Goal: Task Accomplishment & Management: Manage account settings

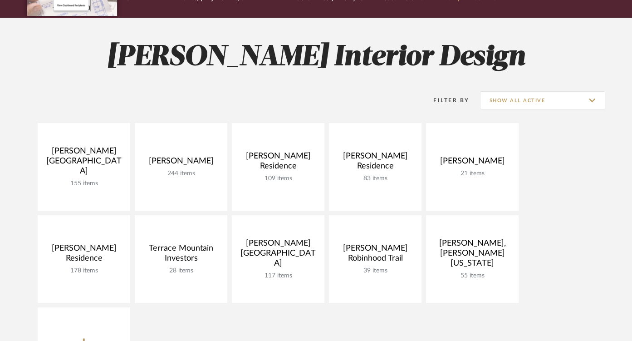
scroll to position [102, 0]
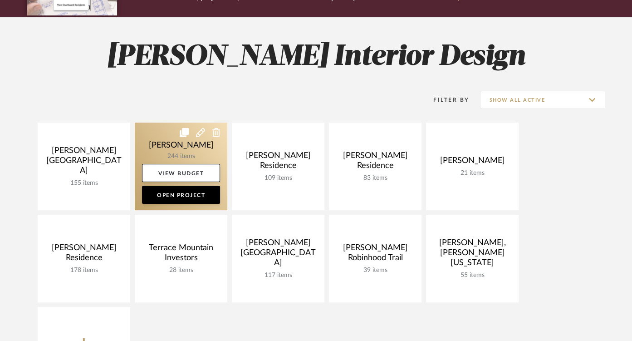
click at [177, 156] on link at bounding box center [181, 166] width 93 height 88
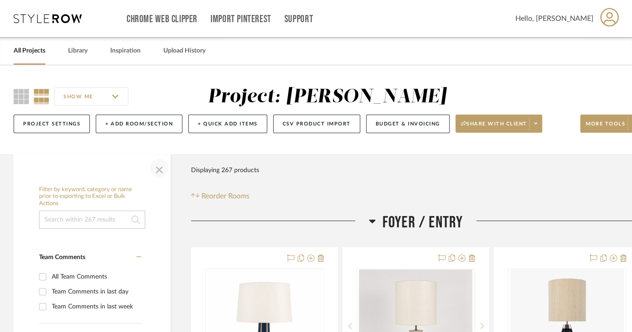
click at [159, 167] on span "button" at bounding box center [159, 168] width 22 height 22
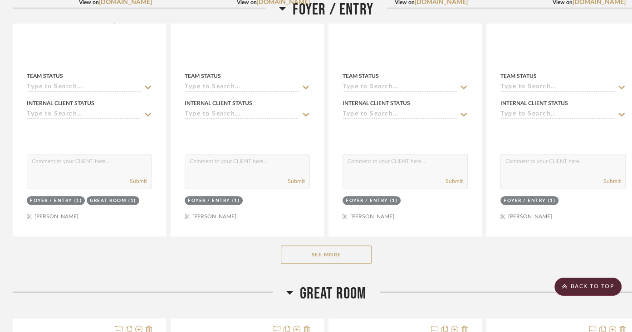
scroll to position [434, 1]
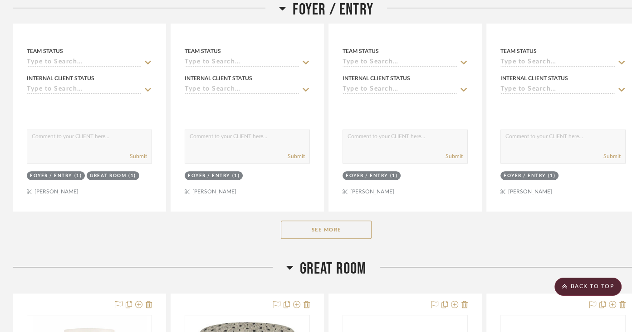
click at [335, 228] on button "See More" at bounding box center [326, 230] width 91 height 18
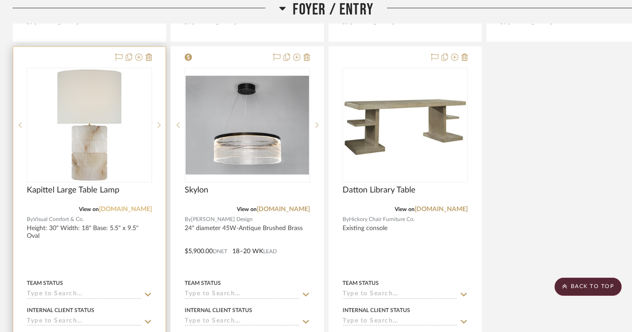
scroll to position [605, 1]
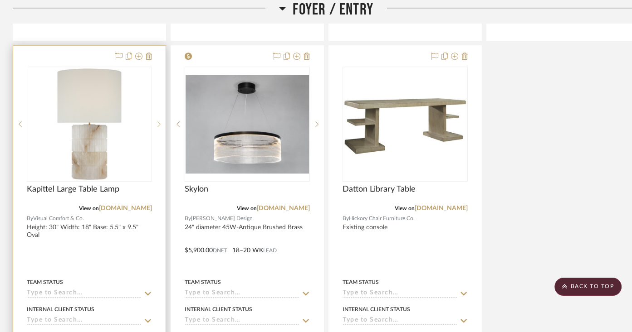
click at [161, 121] on sr-next-btn at bounding box center [159, 124] width 14 height 6
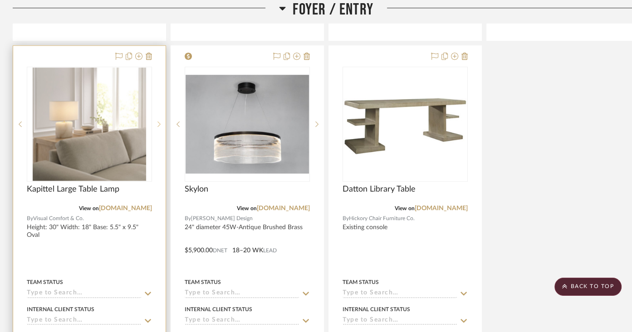
click at [161, 122] on sr-next-btn at bounding box center [159, 124] width 14 height 6
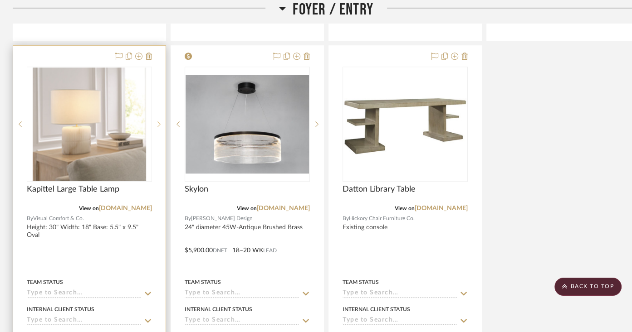
click at [161, 122] on sr-next-btn at bounding box center [159, 124] width 14 height 6
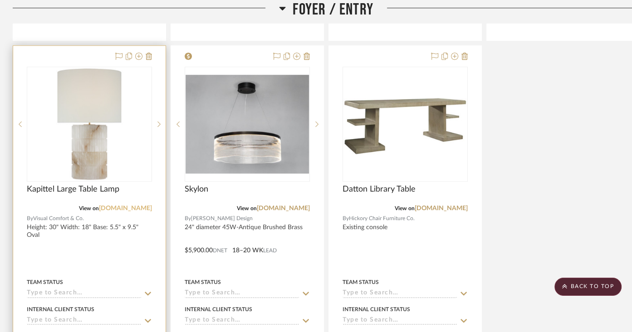
click at [119, 207] on link "[DOMAIN_NAME]" at bounding box center [125, 208] width 53 height 6
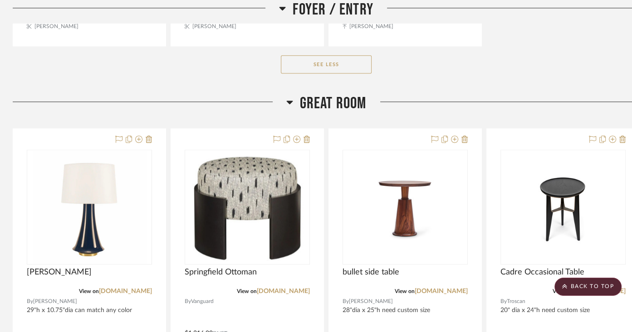
scroll to position [1002, 1]
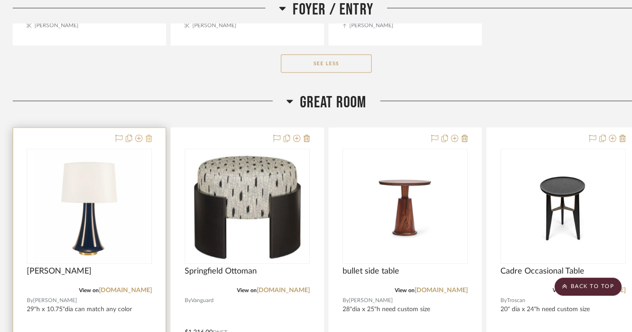
click at [149, 137] on icon at bounding box center [149, 138] width 6 height 7
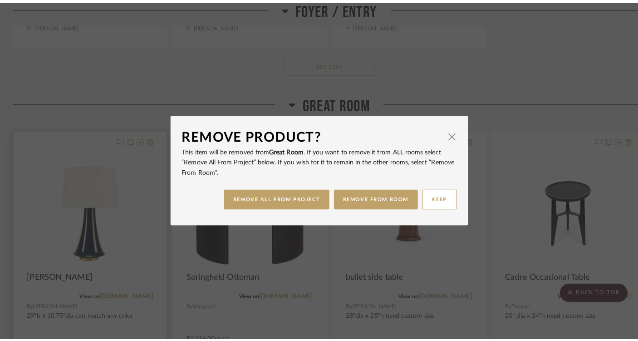
scroll to position [0, 0]
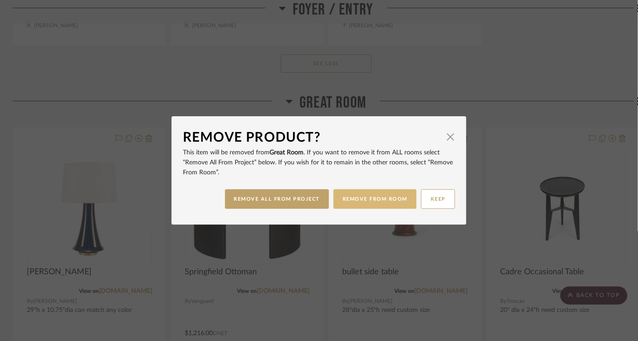
click at [353, 199] on button "REMOVE FROM ROOM" at bounding box center [374, 199] width 83 height 20
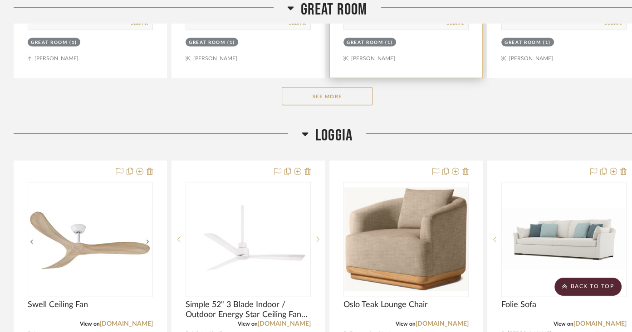
scroll to position [1452, 0]
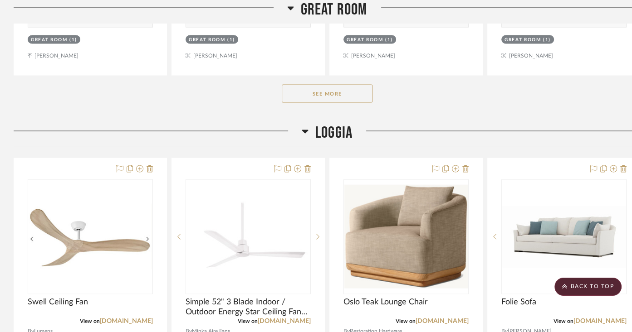
click at [337, 89] on button "See More" at bounding box center [327, 94] width 91 height 18
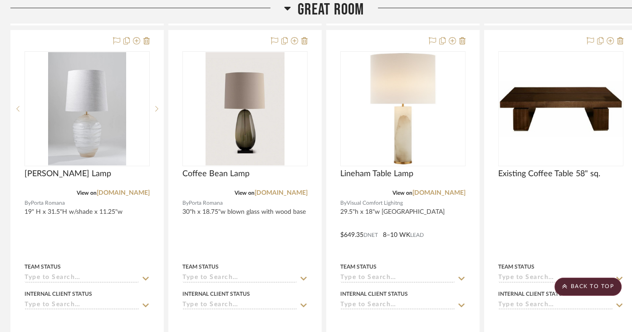
scroll to position [3101, 3]
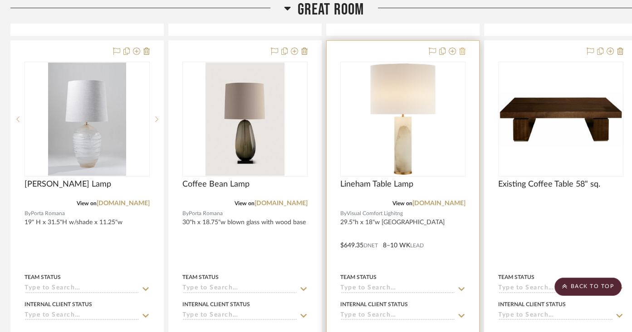
click at [462, 48] on icon at bounding box center [462, 51] width 6 height 7
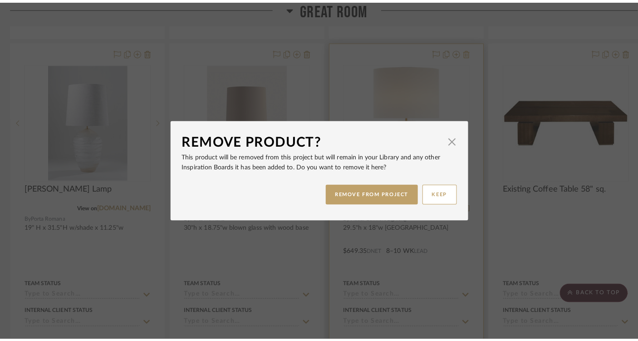
scroll to position [0, 0]
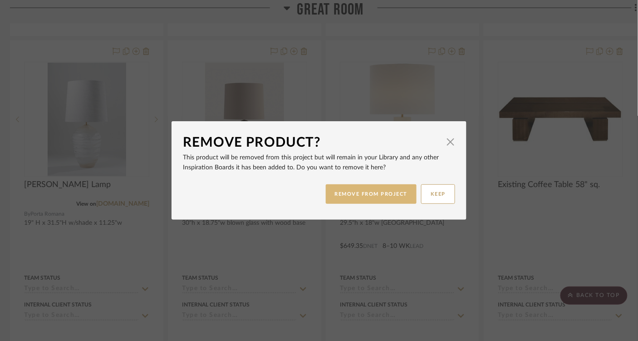
click at [355, 196] on button "REMOVE FROM PROJECT" at bounding box center [371, 194] width 91 height 20
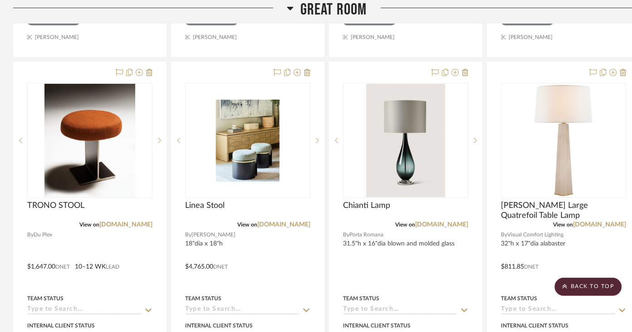
scroll to position [2677, 0]
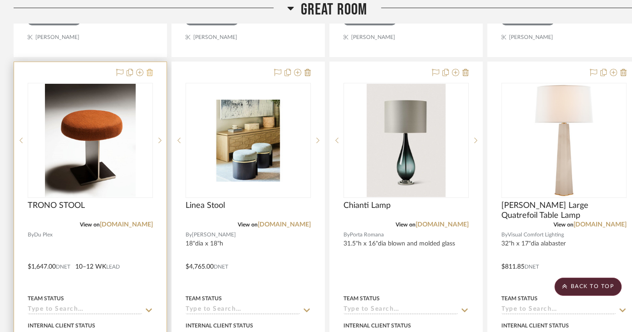
click at [151, 69] on icon at bounding box center [149, 72] width 6 height 7
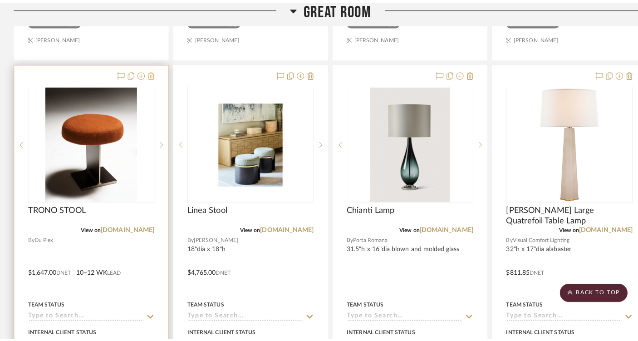
scroll to position [0, 0]
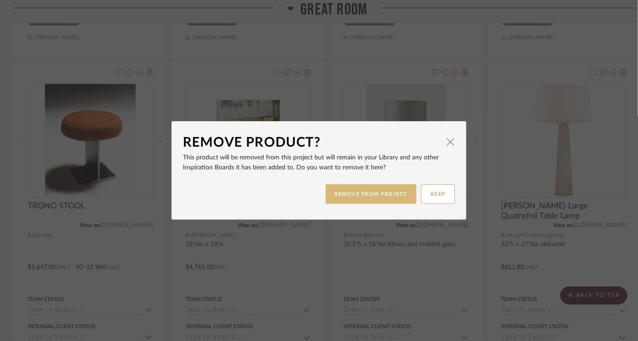
click at [345, 189] on button "REMOVE FROM PROJECT" at bounding box center [371, 194] width 91 height 20
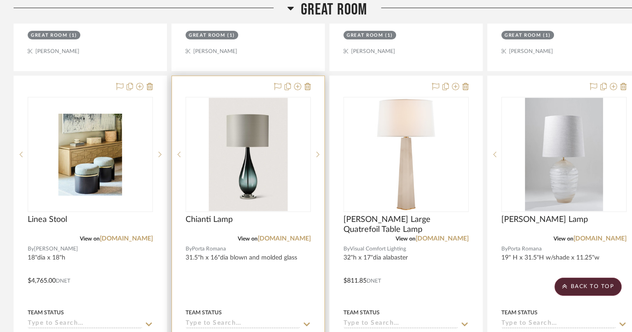
scroll to position [2655, 0]
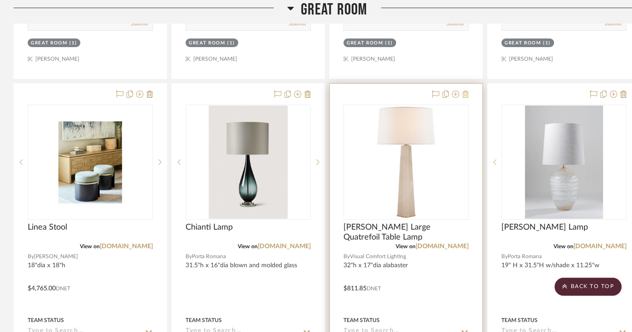
click at [464, 91] on icon at bounding box center [465, 94] width 6 height 7
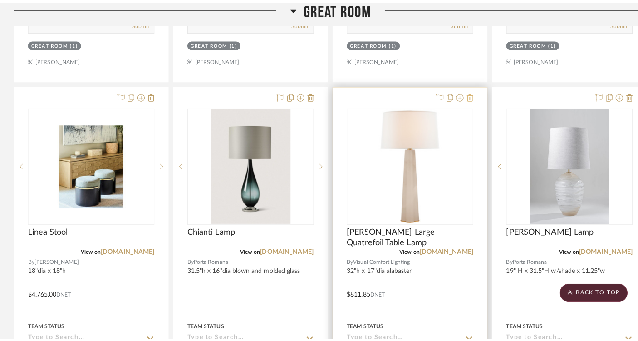
scroll to position [0, 0]
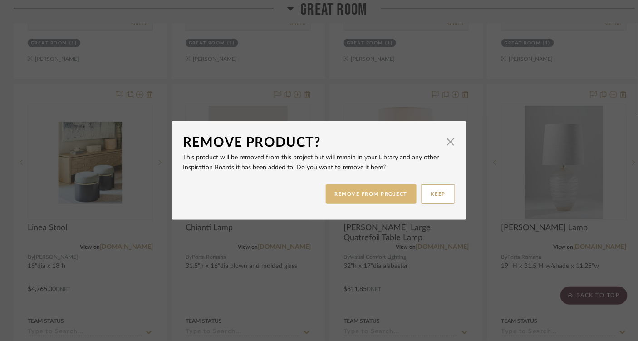
click at [390, 200] on button "REMOVE FROM PROJECT" at bounding box center [371, 194] width 91 height 20
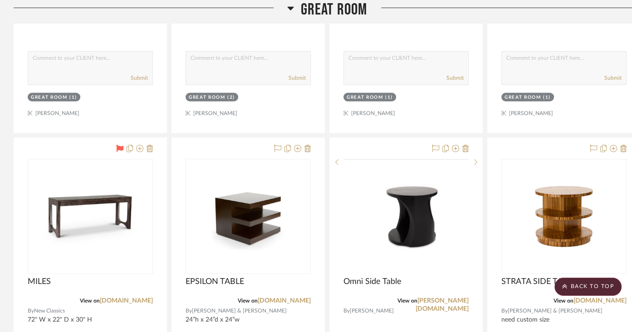
scroll to position [2193, 0]
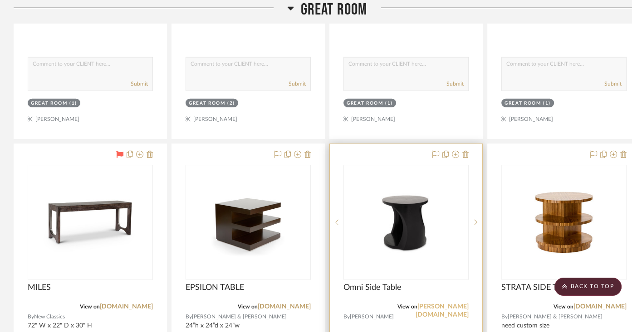
click at [423, 304] on link "[PERSON_NAME][DOMAIN_NAME]" at bounding box center [441, 311] width 53 height 15
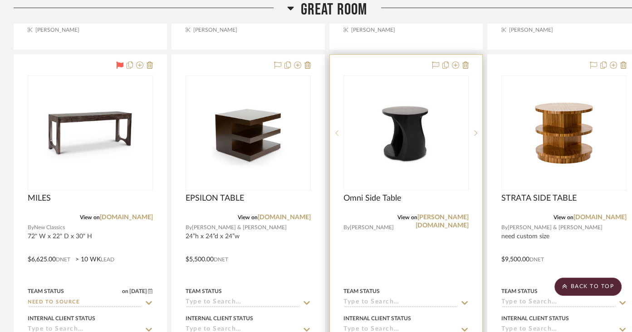
scroll to position [2282, 0]
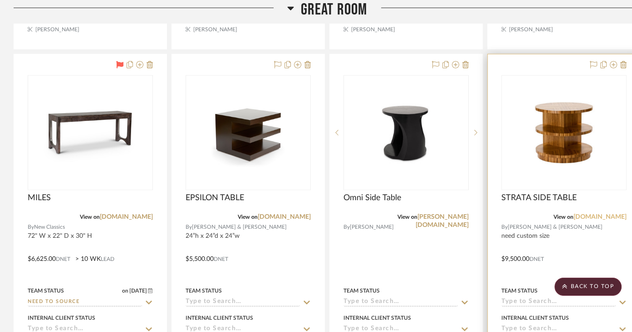
click at [590, 214] on link "[DOMAIN_NAME]" at bounding box center [599, 217] width 53 height 6
click at [595, 61] on icon at bounding box center [593, 64] width 7 height 7
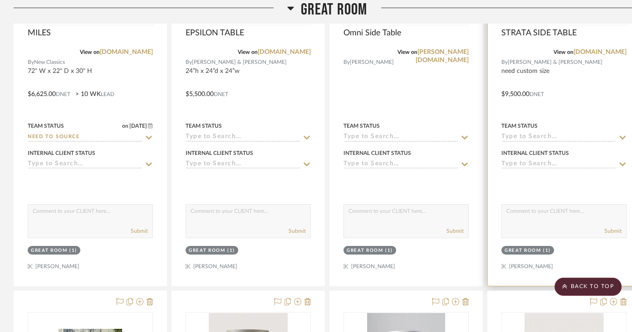
scroll to position [2451, 0]
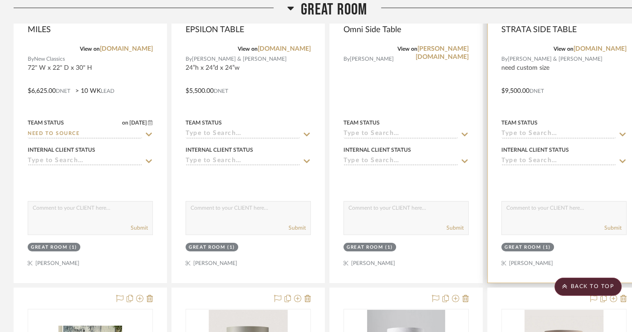
click at [531, 171] on div at bounding box center [563, 179] width 125 height 18
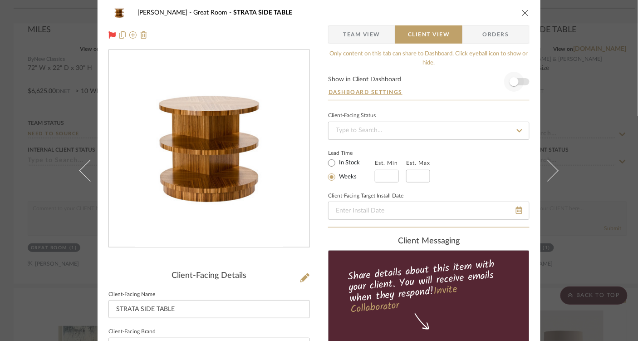
scroll to position [0, 0]
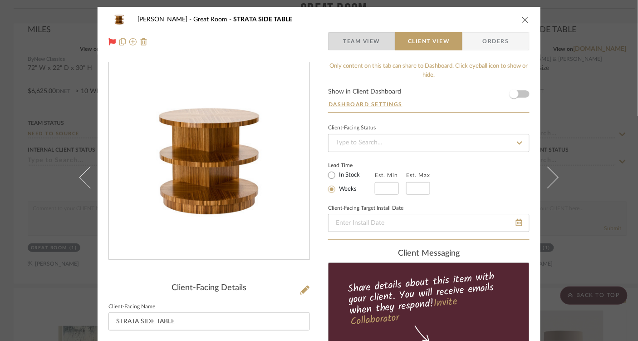
click at [361, 42] on span "Team View" at bounding box center [361, 41] width 37 height 18
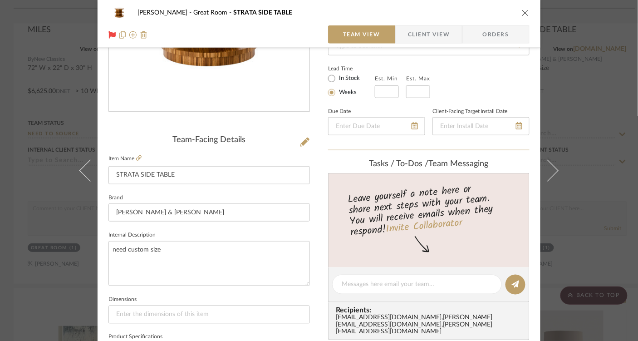
scroll to position [150, 0]
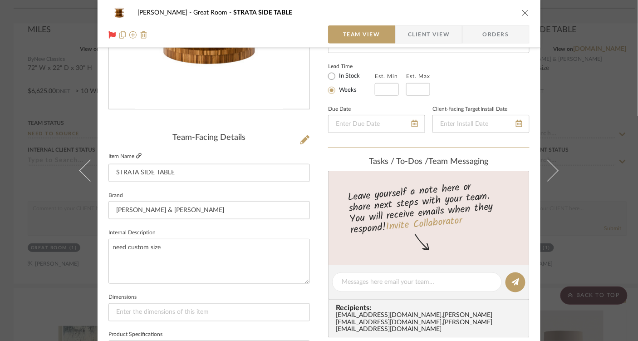
click at [138, 153] on icon at bounding box center [138, 155] width 5 height 5
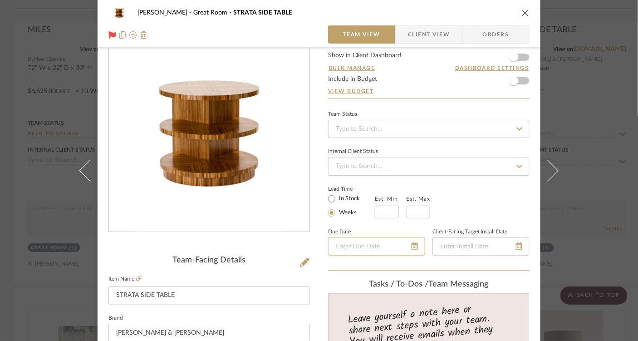
scroll to position [0, 0]
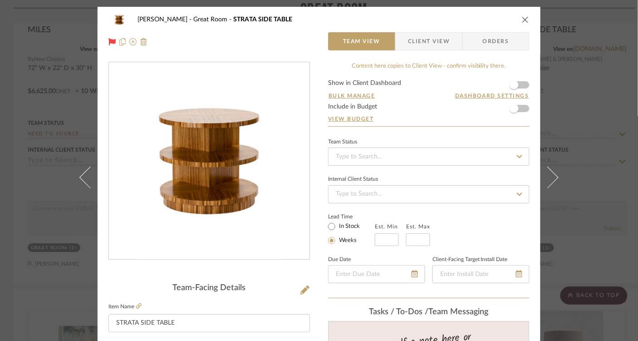
click at [522, 24] on div "[PERSON_NAME] Great Room STRATA SIDE TABLE" at bounding box center [318, 19] width 421 height 18
click at [523, 18] on icon "close" at bounding box center [525, 19] width 7 height 7
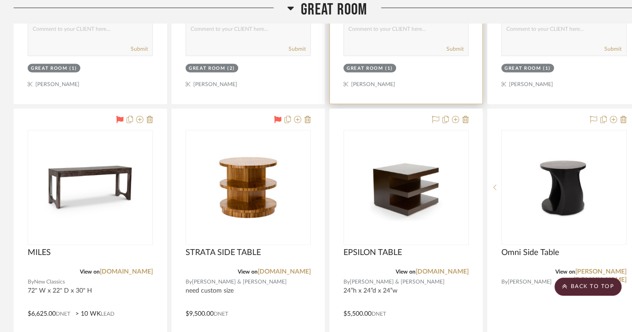
scroll to position [2228, 0]
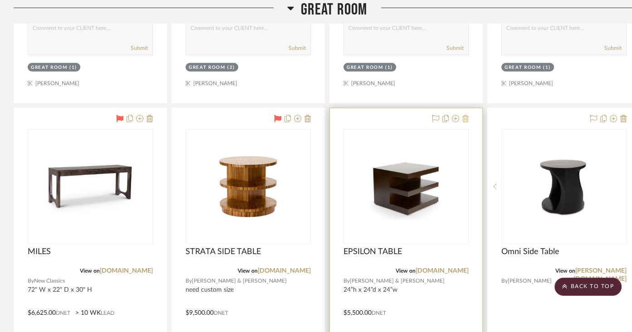
click at [466, 115] on icon at bounding box center [465, 118] width 6 height 7
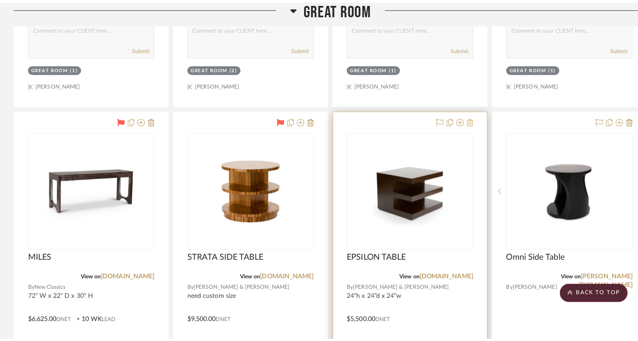
scroll to position [0, 0]
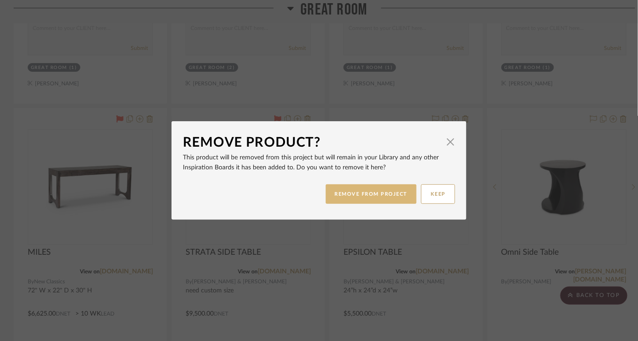
click at [392, 195] on button "REMOVE FROM PROJECT" at bounding box center [371, 194] width 91 height 20
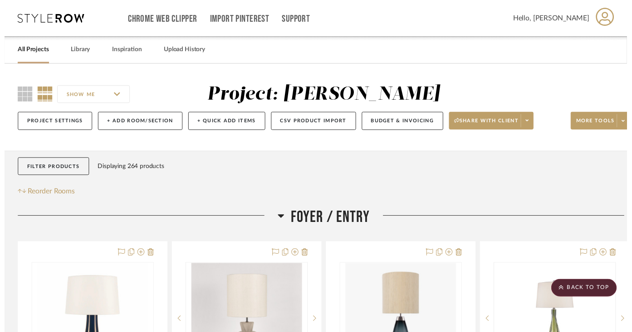
scroll to position [2228, 0]
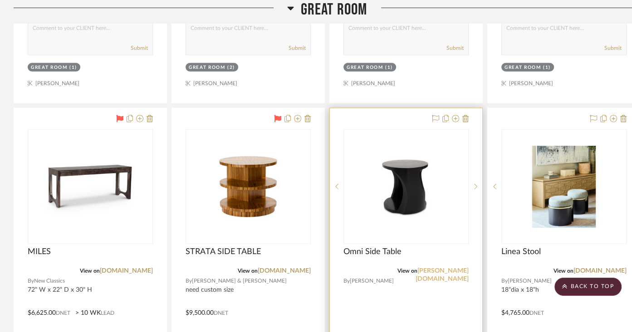
click at [435, 268] on link "[PERSON_NAME][DOMAIN_NAME]" at bounding box center [441, 275] width 53 height 15
click at [410, 185] on img "0" at bounding box center [405, 187] width 123 height 86
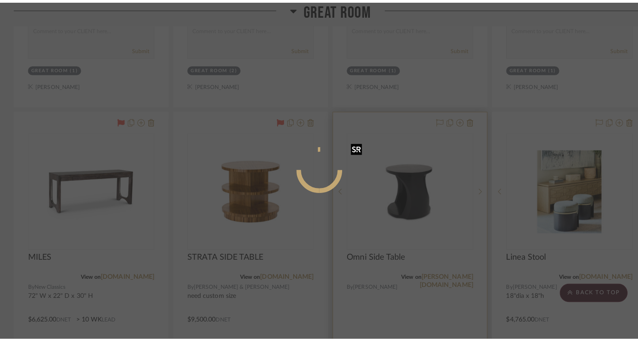
scroll to position [0, 0]
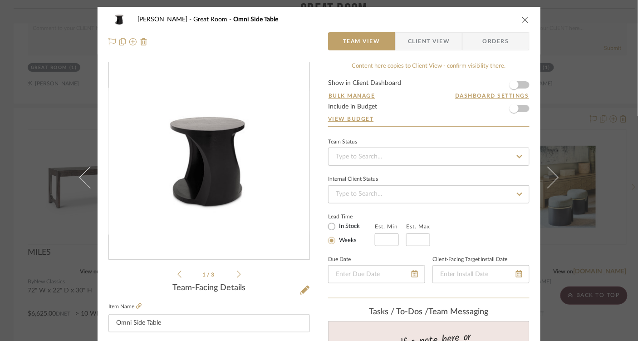
click at [237, 273] on icon at bounding box center [239, 274] width 4 height 8
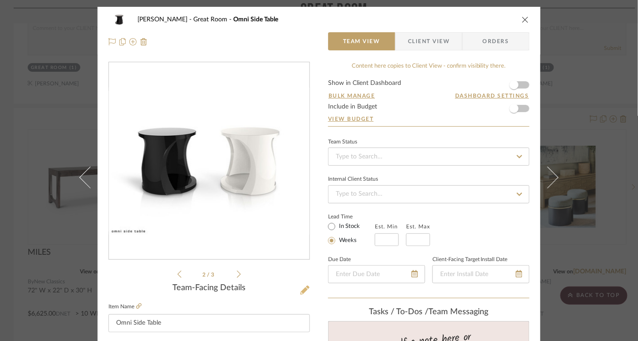
click at [303, 290] on icon at bounding box center [304, 289] width 9 height 9
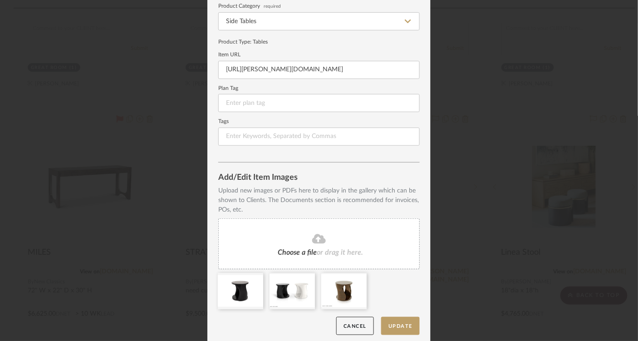
scroll to position [91, 0]
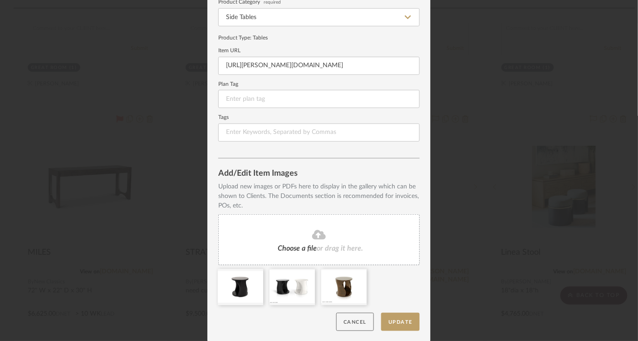
click at [346, 322] on button "Cancel" at bounding box center [355, 321] width 38 height 19
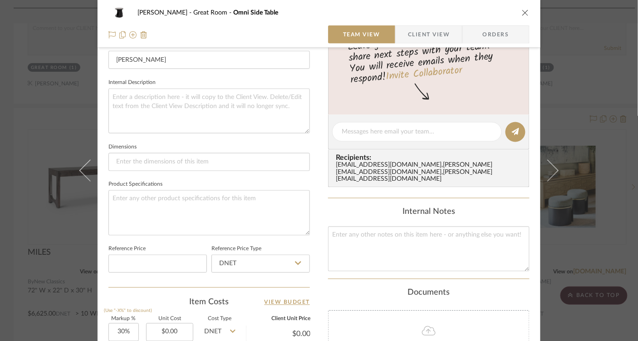
scroll to position [302, 0]
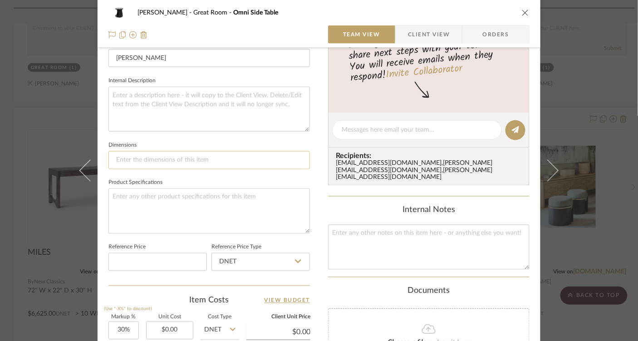
click at [172, 161] on input at bounding box center [208, 160] width 201 height 18
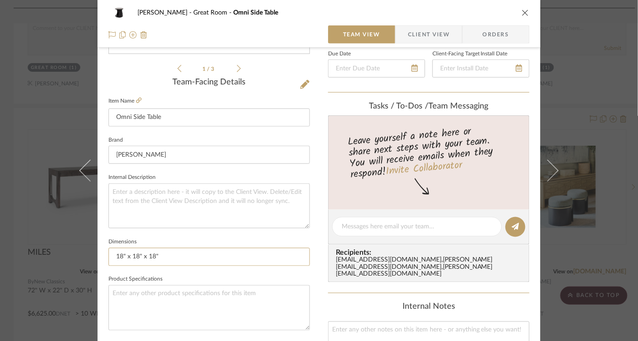
scroll to position [205, 0]
type input "18" x 18" x 18""
click at [128, 192] on textarea at bounding box center [208, 206] width 201 height 45
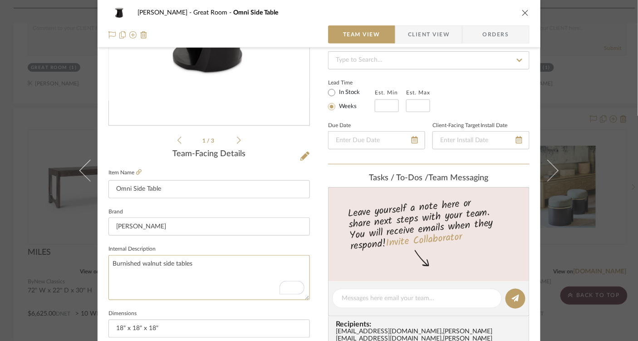
scroll to position [0, 0]
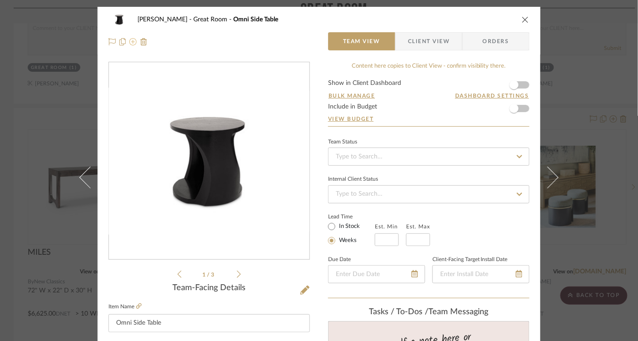
type textarea "Burnished walnut side tables"
click at [130, 44] on icon at bounding box center [132, 41] width 7 height 7
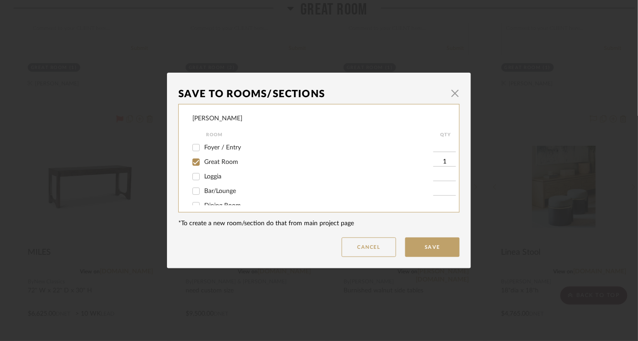
click at [194, 196] on input "Bar/Lounge" at bounding box center [196, 191] width 15 height 15
checkbox input "true"
type input "1"
click at [194, 162] on input "Great Room" at bounding box center [196, 162] width 15 height 15
checkbox input "false"
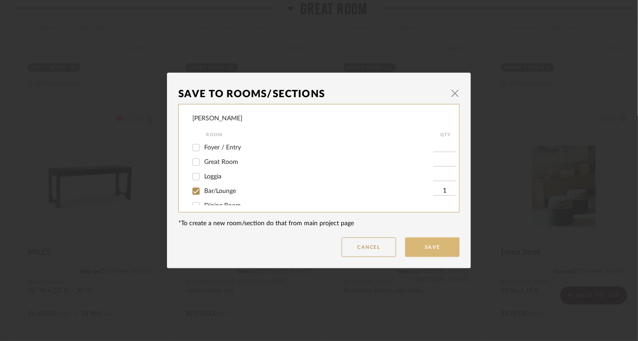
click at [434, 247] on button "Save" at bounding box center [432, 247] width 54 height 20
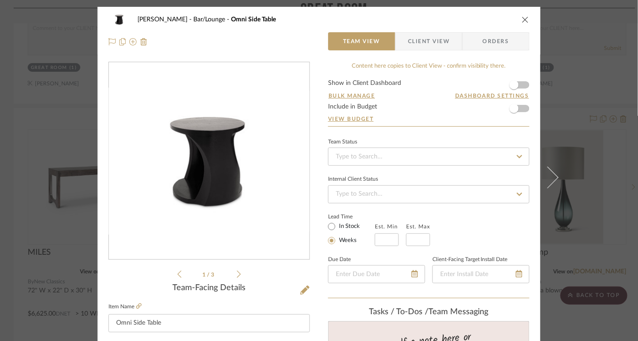
click at [517, 20] on div "[PERSON_NAME] Bar/Lounge Omni Side Table" at bounding box center [318, 19] width 421 height 18
click at [522, 18] on icon "close" at bounding box center [525, 19] width 7 height 7
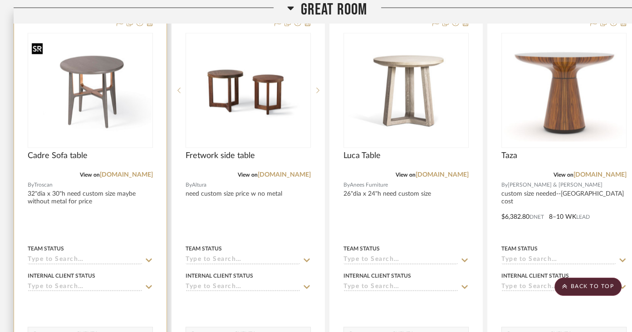
scroll to position [1522, 0]
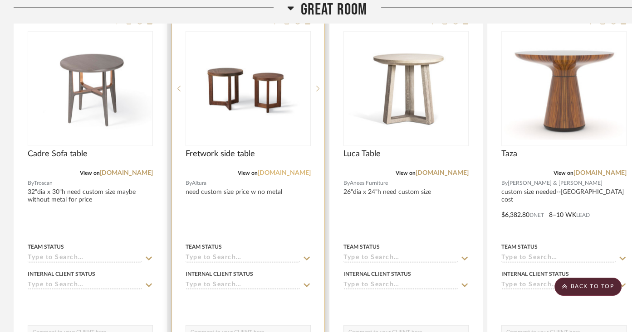
click at [267, 171] on link "[DOMAIN_NAME]" at bounding box center [284, 173] width 53 height 6
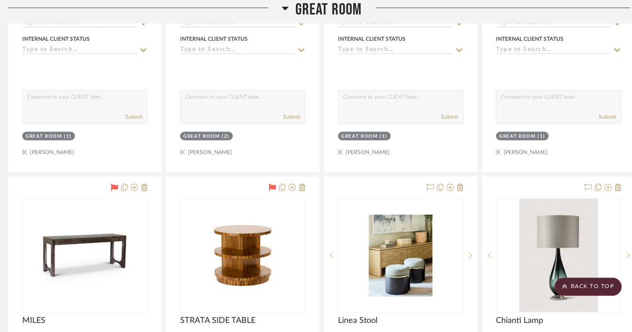
scroll to position [2159, 5]
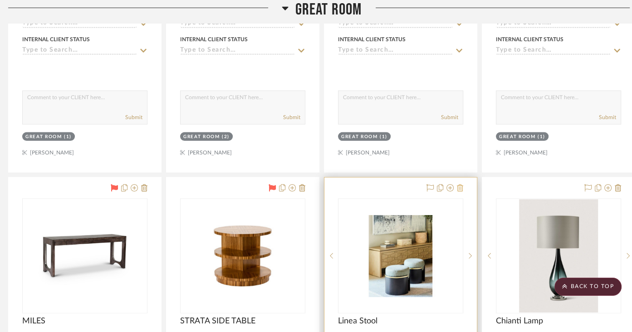
click at [462, 185] on icon at bounding box center [460, 188] width 6 height 7
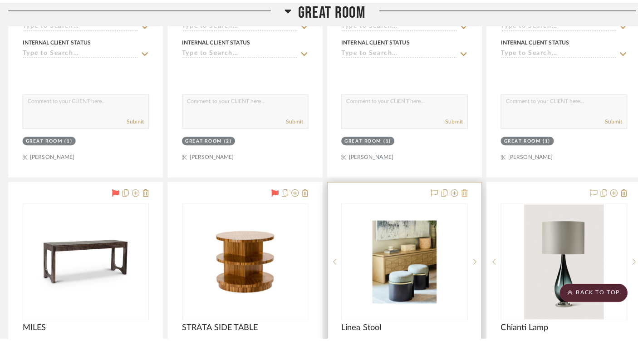
scroll to position [0, 0]
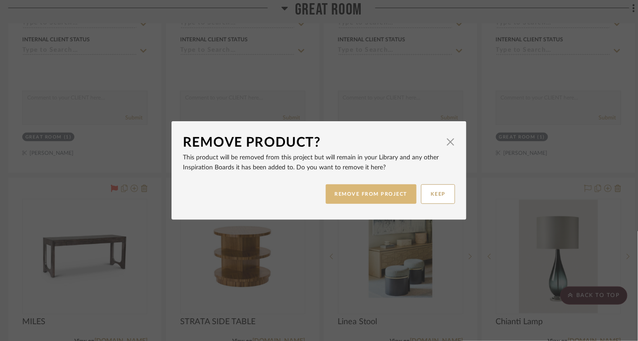
click at [399, 195] on button "REMOVE FROM PROJECT" at bounding box center [371, 194] width 91 height 20
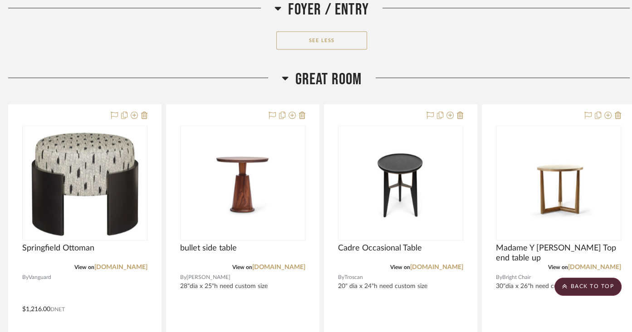
scroll to position [1021, 5]
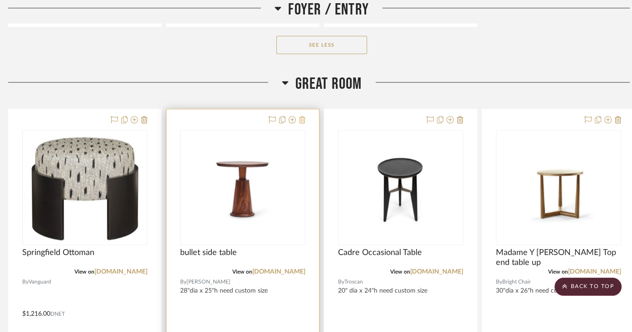
click at [304, 117] on icon at bounding box center [302, 119] width 6 height 7
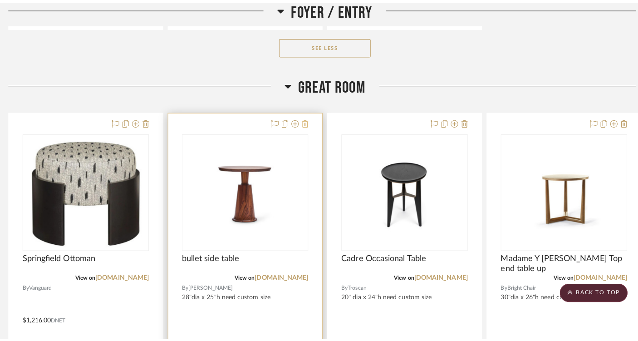
scroll to position [0, 0]
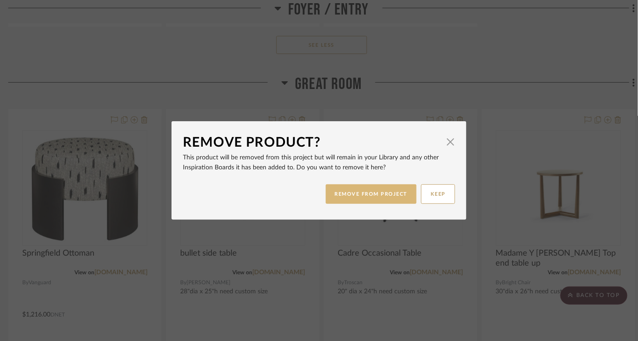
click at [361, 198] on button "REMOVE FROM PROJECT" at bounding box center [371, 194] width 91 height 20
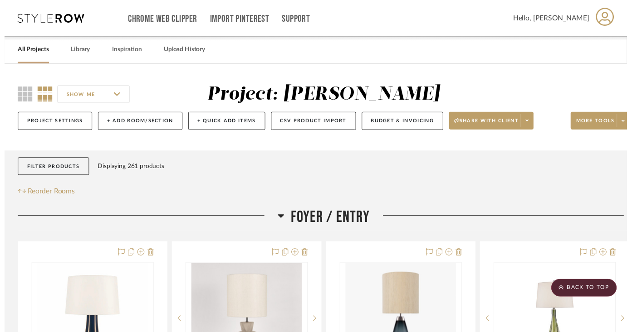
scroll to position [1021, 5]
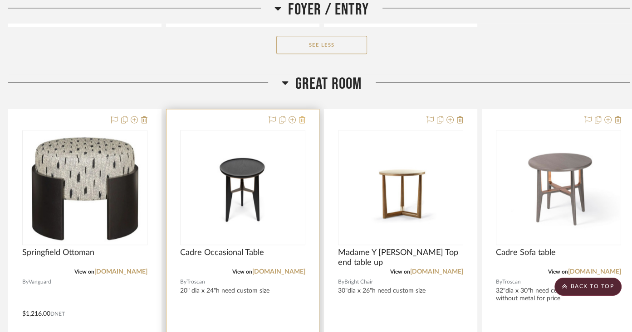
click at [303, 117] on icon at bounding box center [302, 119] width 6 height 7
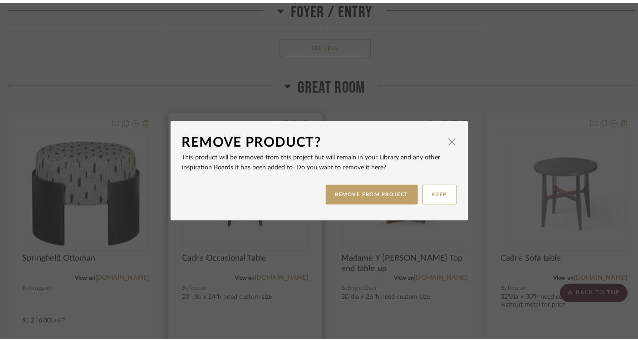
scroll to position [0, 0]
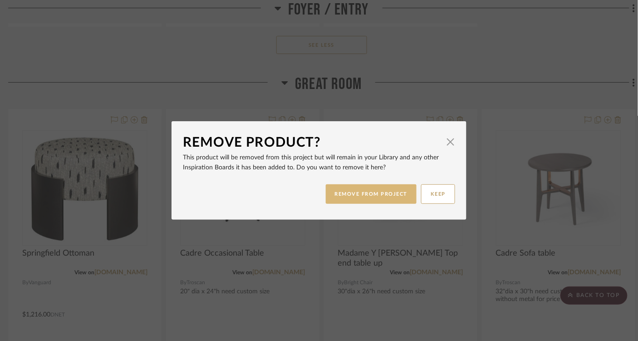
click at [366, 194] on button "REMOVE FROM PROJECT" at bounding box center [371, 194] width 91 height 20
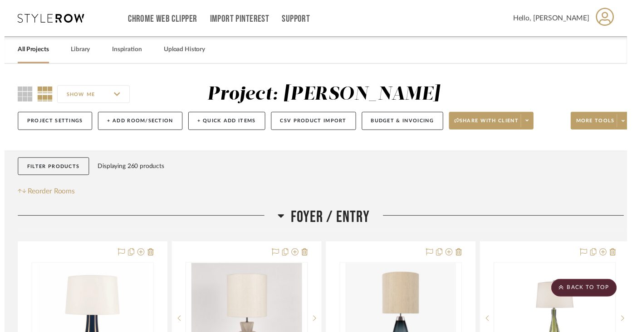
scroll to position [1021, 5]
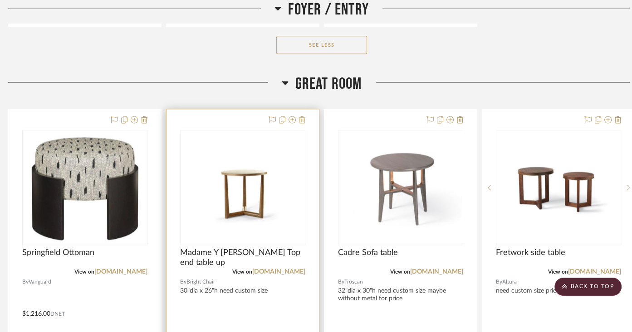
click at [305, 116] on icon at bounding box center [302, 119] width 6 height 7
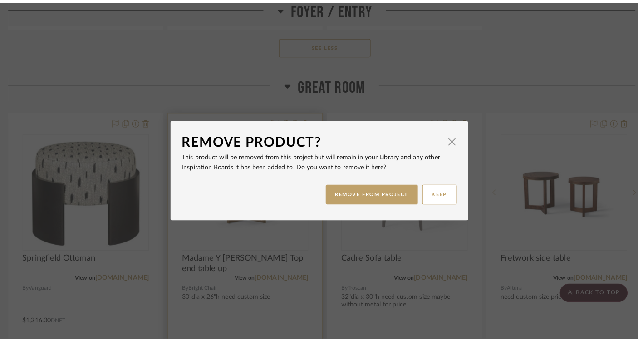
scroll to position [0, 0]
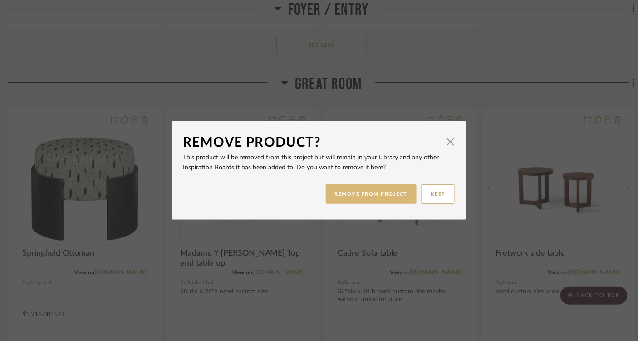
click at [343, 194] on button "REMOVE FROM PROJECT" at bounding box center [371, 194] width 91 height 20
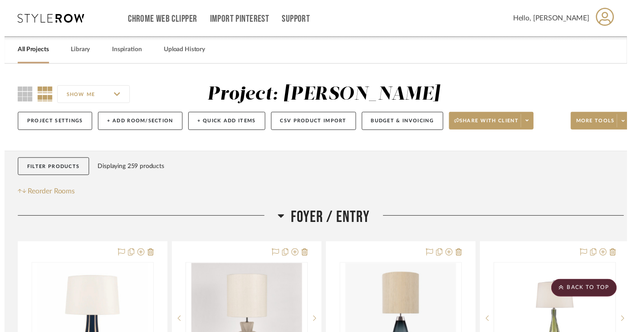
scroll to position [1021, 5]
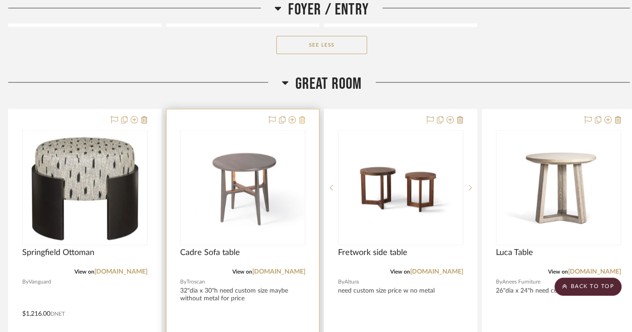
click at [303, 118] on icon at bounding box center [302, 119] width 6 height 7
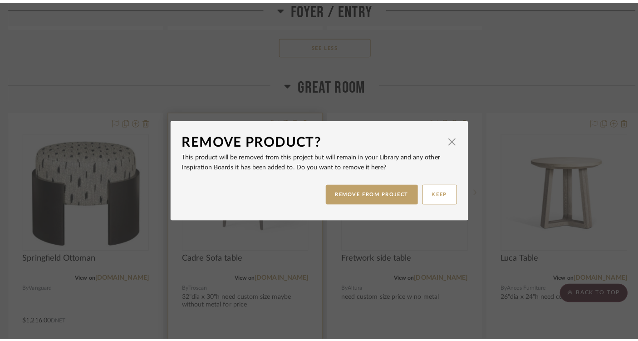
scroll to position [0, 0]
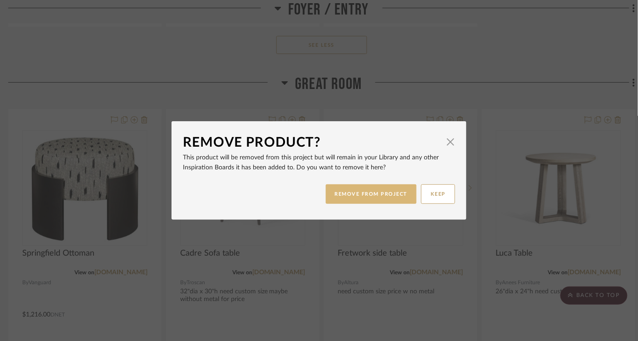
click at [358, 198] on button "REMOVE FROM PROJECT" at bounding box center [371, 194] width 91 height 20
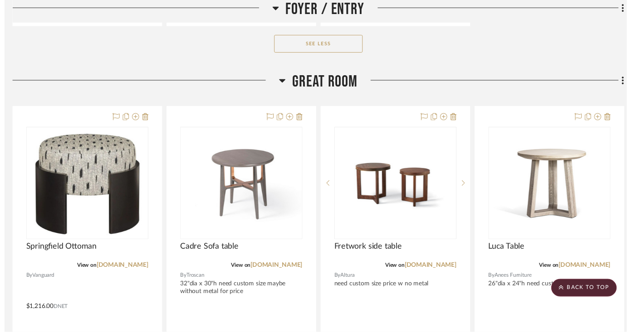
scroll to position [1021, 5]
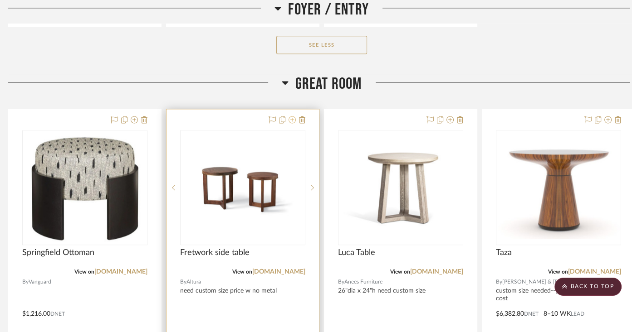
click at [292, 117] on icon at bounding box center [291, 119] width 7 height 7
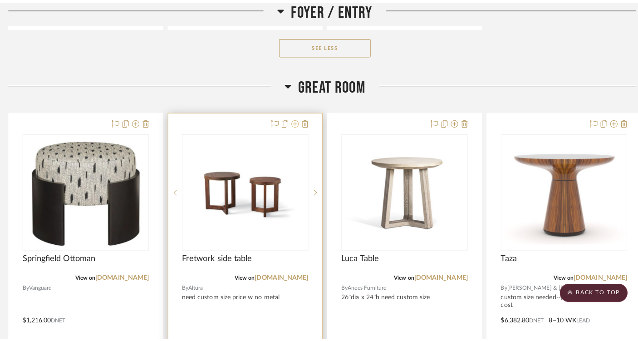
scroll to position [0, 0]
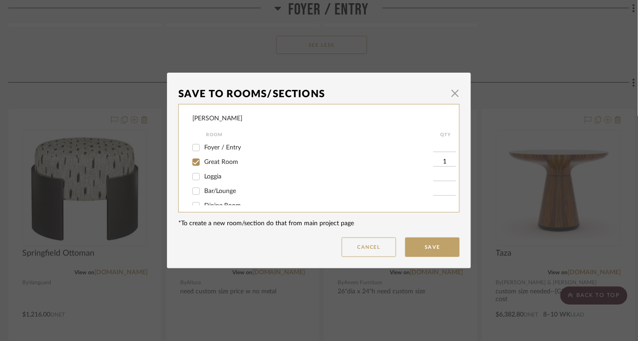
click at [191, 193] on input "Bar/Lounge" at bounding box center [196, 191] width 15 height 15
checkbox input "true"
type input "1"
click at [194, 161] on input "Great Room" at bounding box center [196, 162] width 15 height 15
checkbox input "false"
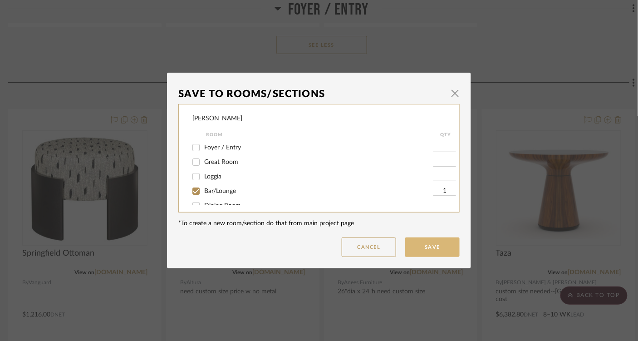
click at [412, 243] on button "Save" at bounding box center [432, 247] width 54 height 20
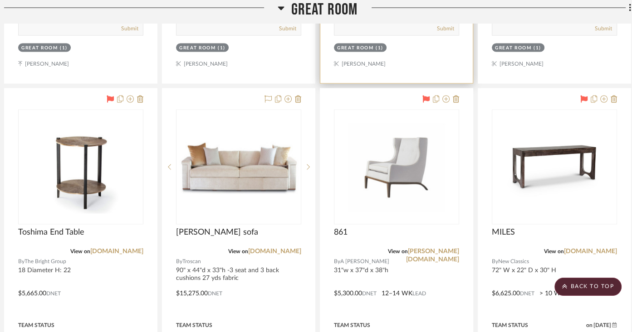
scroll to position [1531, 10]
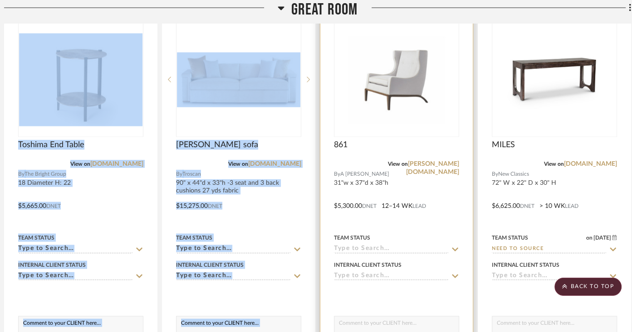
drag, startPoint x: 131, startPoint y: 16, endPoint x: 321, endPoint y: 281, distance: 325.7
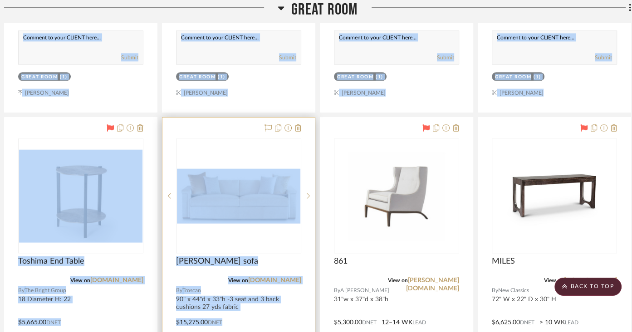
scroll to position [1244, 10]
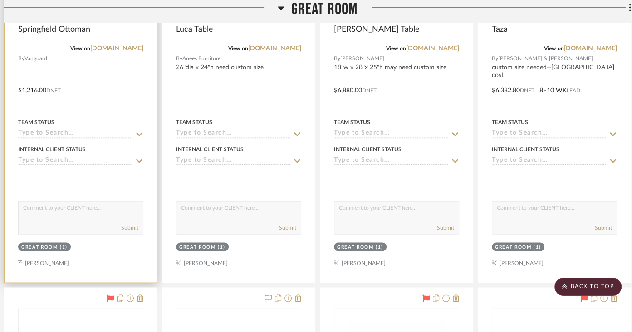
click at [123, 263] on div at bounding box center [81, 84] width 152 height 397
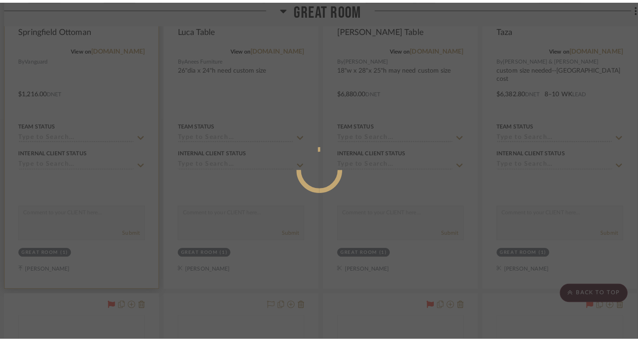
scroll to position [0, 0]
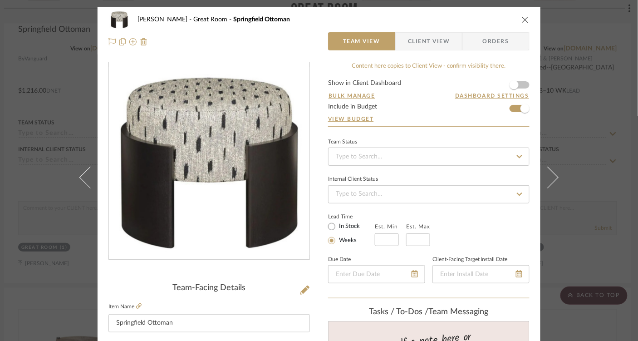
click at [522, 20] on icon "close" at bounding box center [525, 19] width 7 height 7
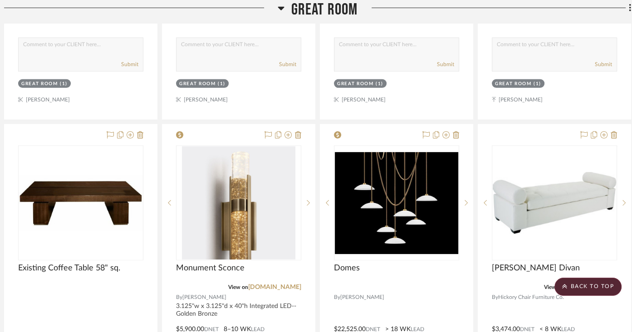
scroll to position [2211, 10]
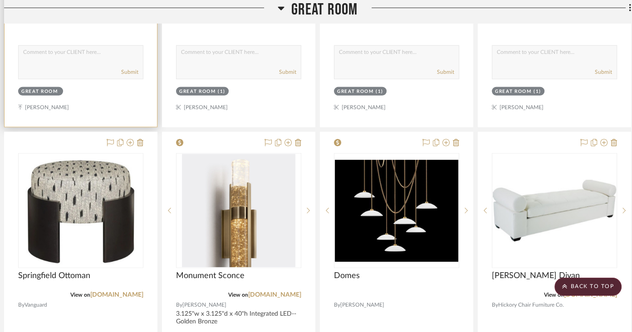
drag, startPoint x: 88, startPoint y: 123, endPoint x: 133, endPoint y: 99, distance: 51.7
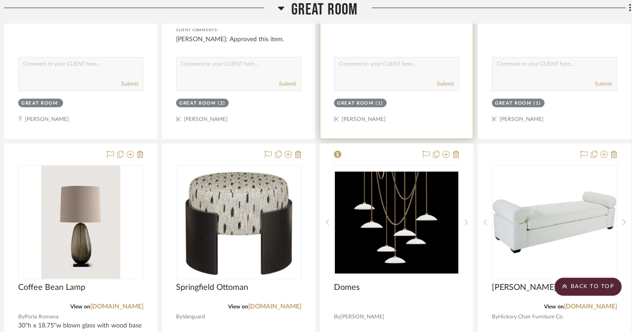
drag, startPoint x: 242, startPoint y: 137, endPoint x: 346, endPoint y: 87, distance: 115.2
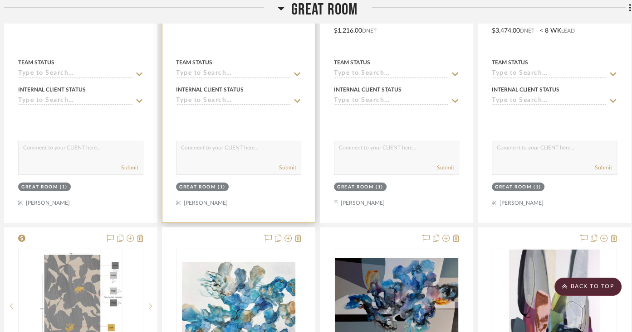
scroll to position [2509, 10]
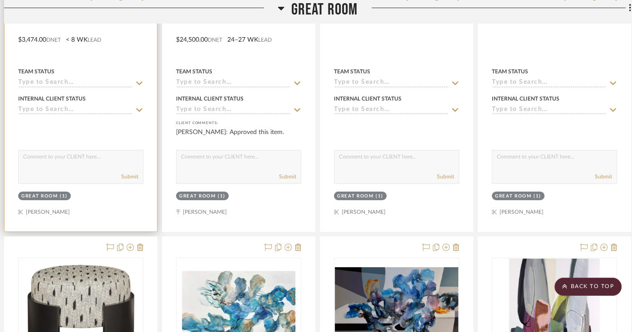
drag, startPoint x: 74, startPoint y: 232, endPoint x: 90, endPoint y: 156, distance: 76.9
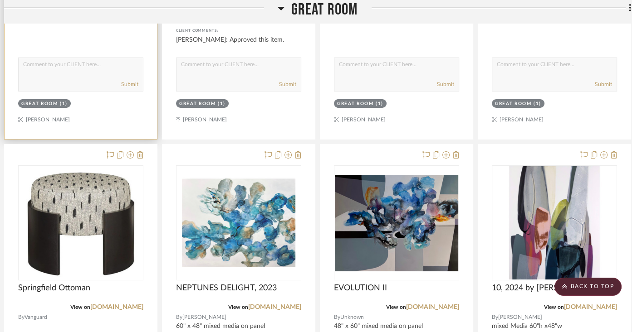
scroll to position [2654, 10]
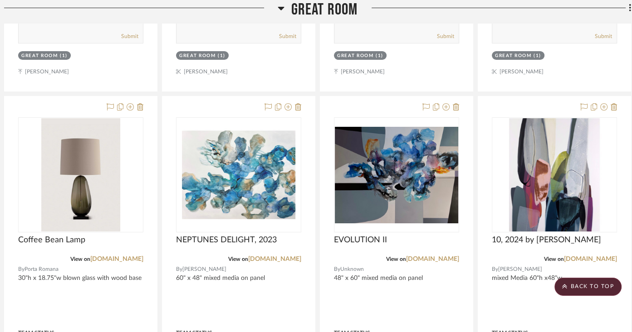
drag, startPoint x: 75, startPoint y: 87, endPoint x: 91, endPoint y: -5, distance: 92.5
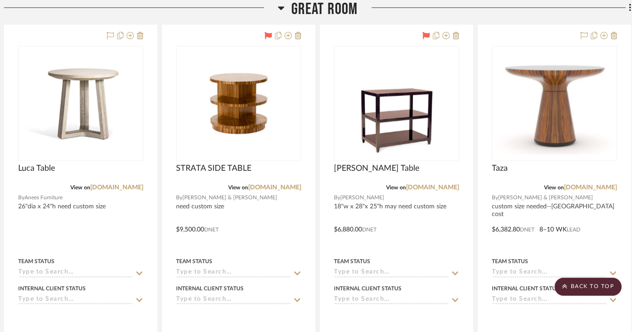
scroll to position [1105, 10]
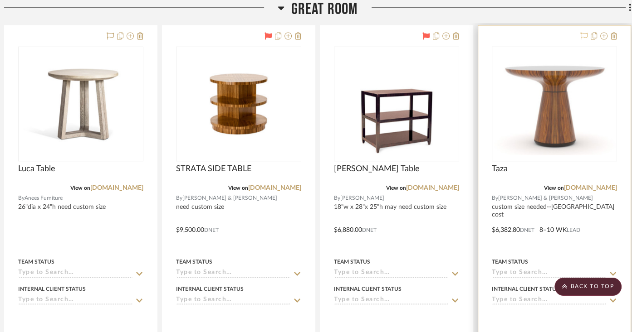
click at [586, 33] on icon at bounding box center [583, 35] width 7 height 7
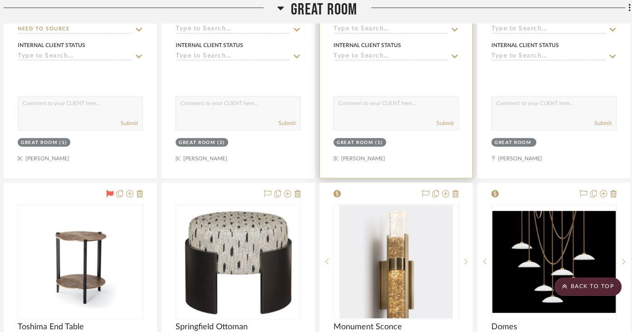
scroll to position [1751, 8]
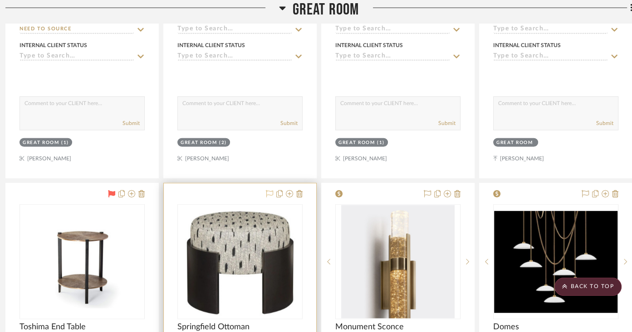
click at [270, 190] on icon at bounding box center [269, 193] width 7 height 7
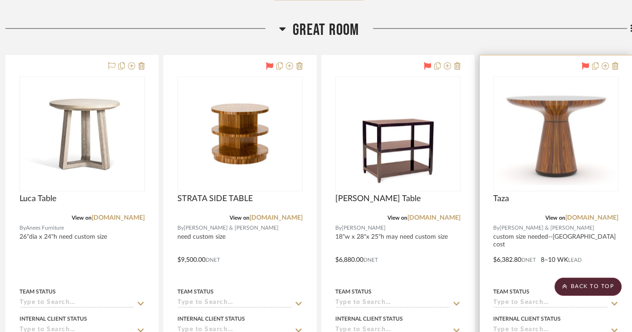
scroll to position [1075, 10]
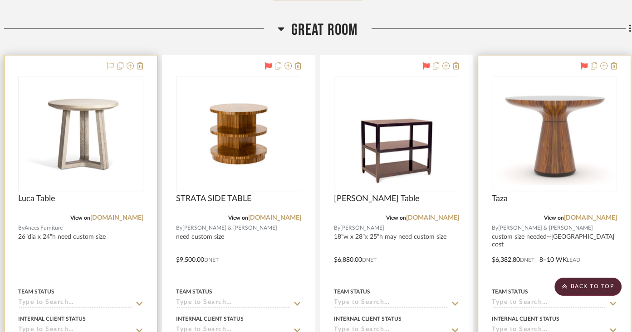
click at [111, 63] on icon at bounding box center [110, 65] width 7 height 7
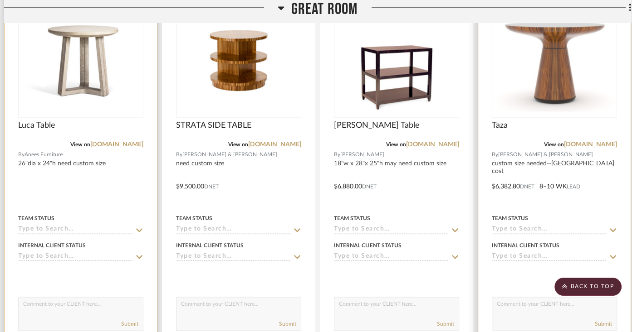
scroll to position [1140, 10]
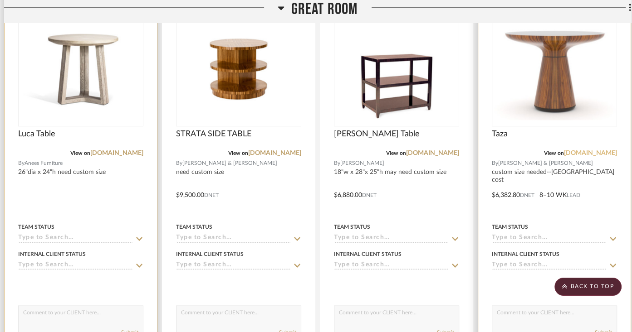
click at [600, 151] on link "[DOMAIN_NAME]" at bounding box center [590, 153] width 53 height 6
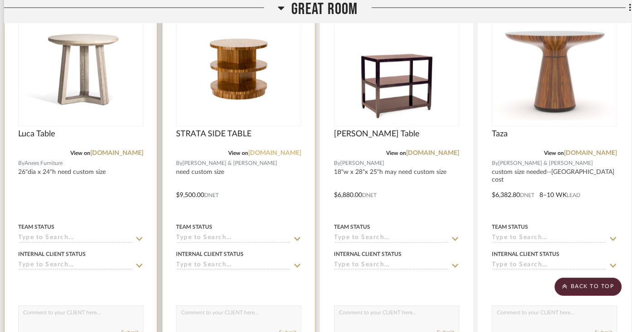
click at [279, 150] on link "[DOMAIN_NAME]" at bounding box center [274, 153] width 53 height 6
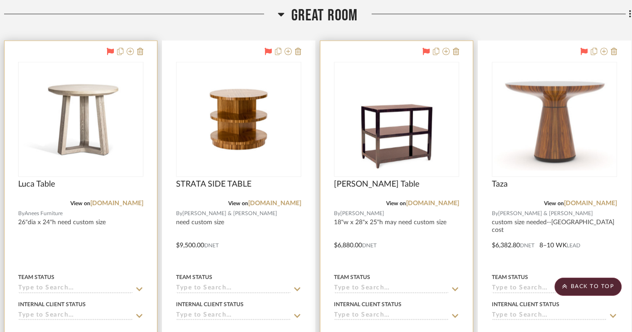
scroll to position [984, 10]
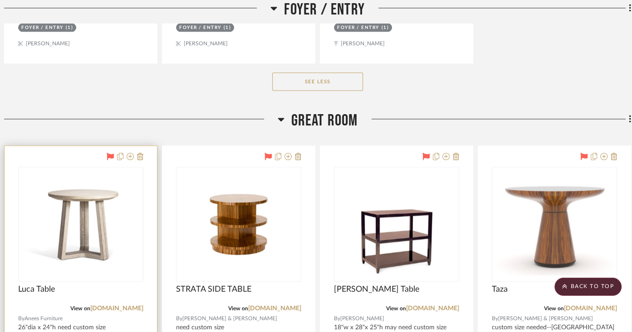
click at [282, 114] on icon at bounding box center [281, 119] width 7 height 11
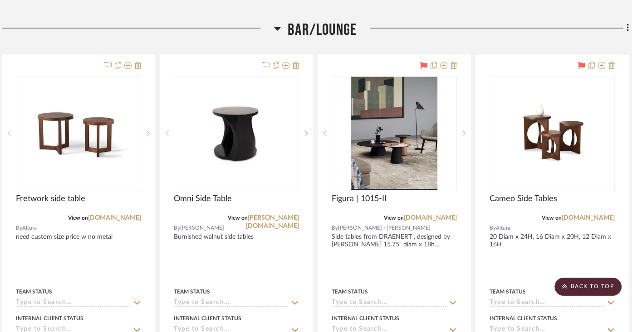
scroll to position [1590, 12]
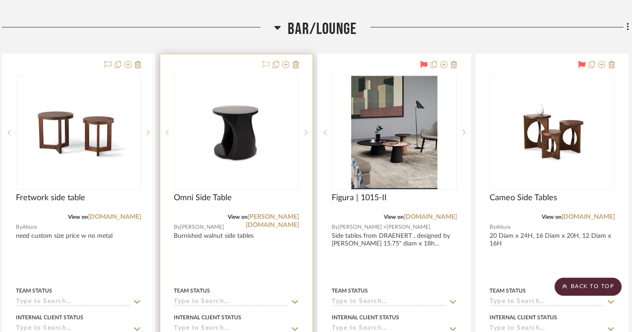
click at [267, 61] on icon at bounding box center [265, 64] width 7 height 7
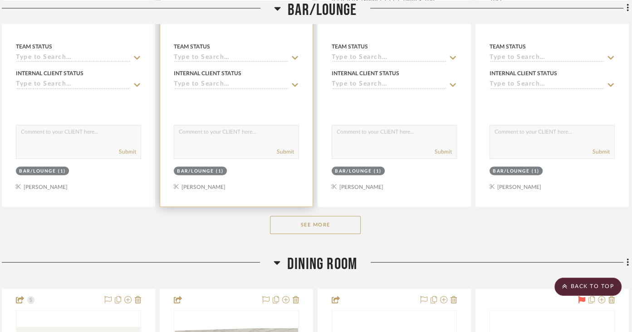
scroll to position [1837, 12]
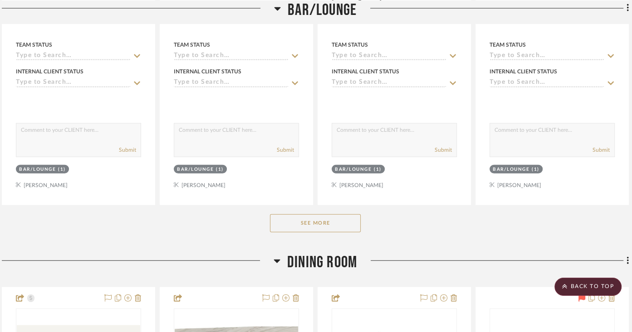
click at [302, 218] on button "See More" at bounding box center [315, 224] width 91 height 18
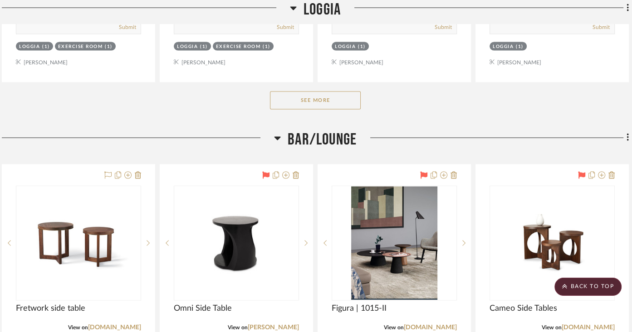
scroll to position [1509, 12]
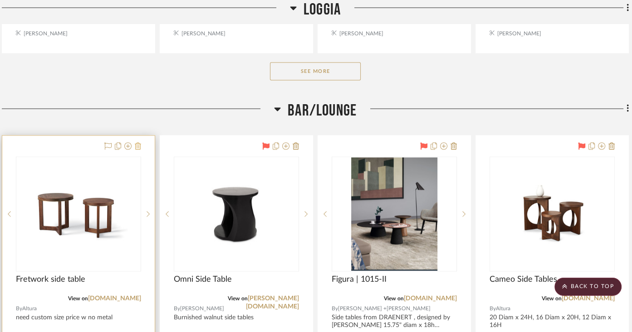
click at [138, 143] on icon at bounding box center [138, 146] width 6 height 7
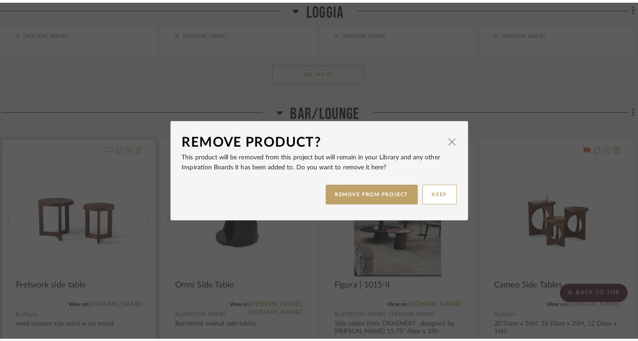
scroll to position [0, 0]
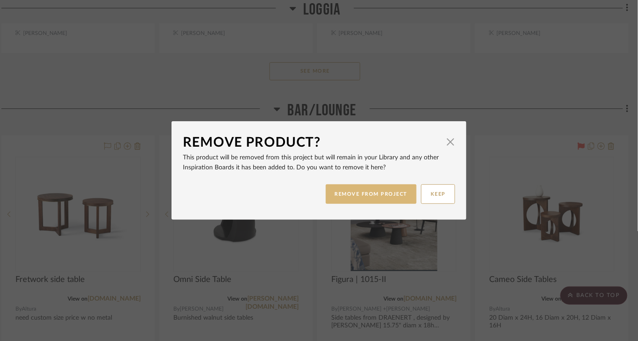
click at [349, 196] on button "REMOVE FROM PROJECT" at bounding box center [371, 194] width 91 height 20
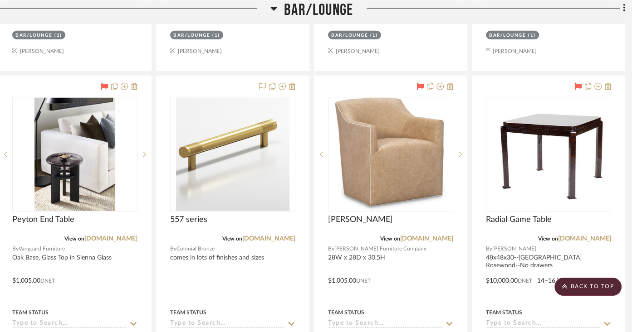
scroll to position [1969, 15]
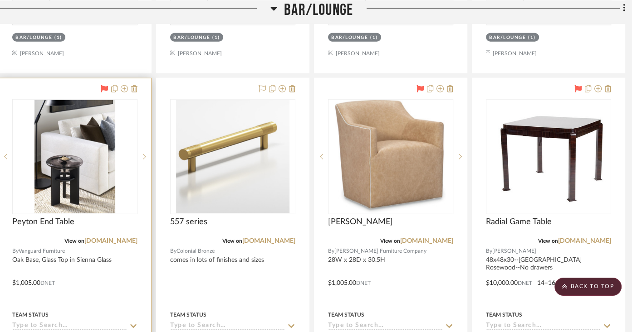
click at [104, 85] on icon at bounding box center [104, 88] width 7 height 7
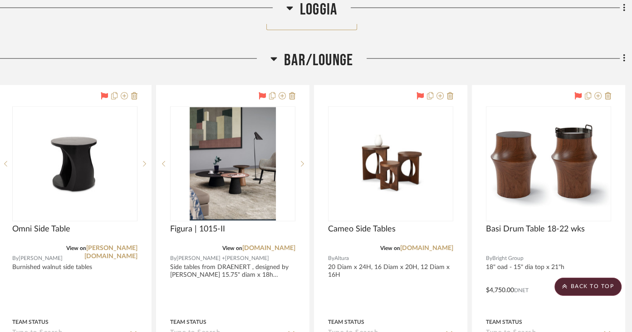
scroll to position [1559, 15]
